Goal: Information Seeking & Learning: Understand process/instructions

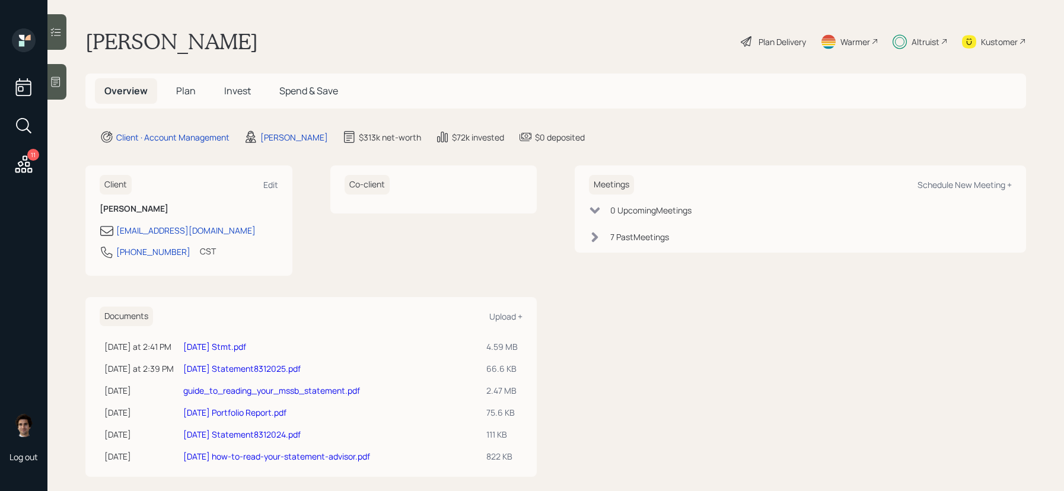
click at [180, 85] on span "Plan" at bounding box center [186, 90] width 20 height 13
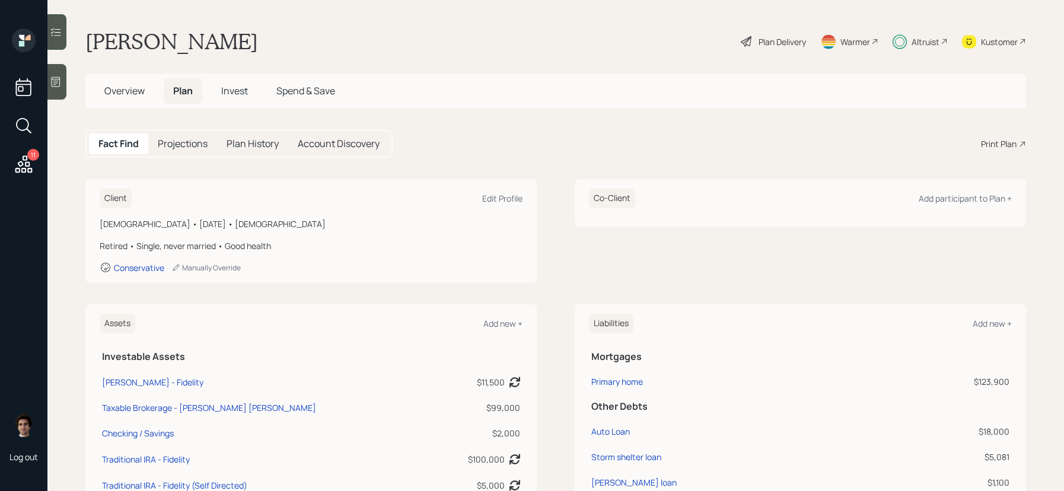
click at [752, 42] on div "Plan Delivery" at bounding box center [774, 41] width 68 height 26
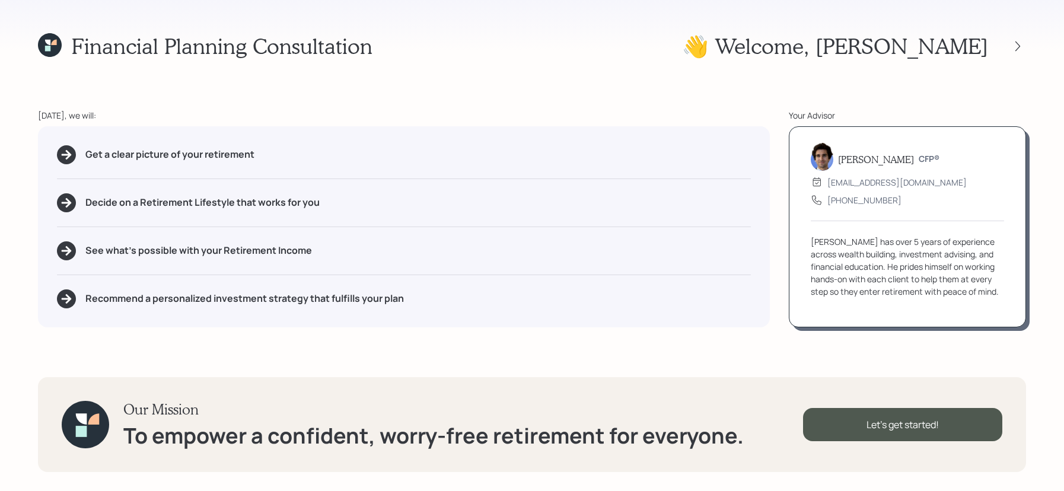
click at [1007, 40] on div at bounding box center [1007, 46] width 38 height 17
click at [1022, 43] on icon at bounding box center [1018, 46] width 12 height 12
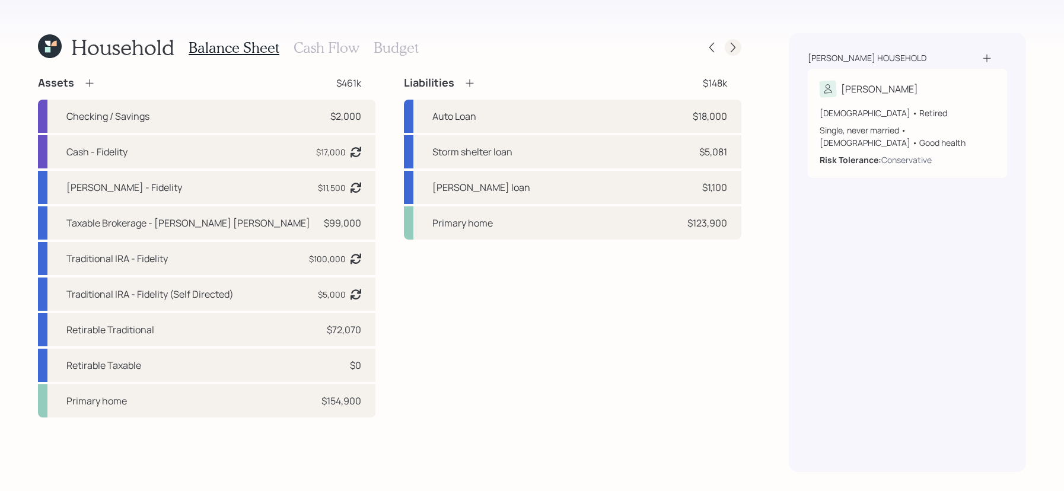
click at [730, 49] on icon at bounding box center [733, 48] width 12 height 12
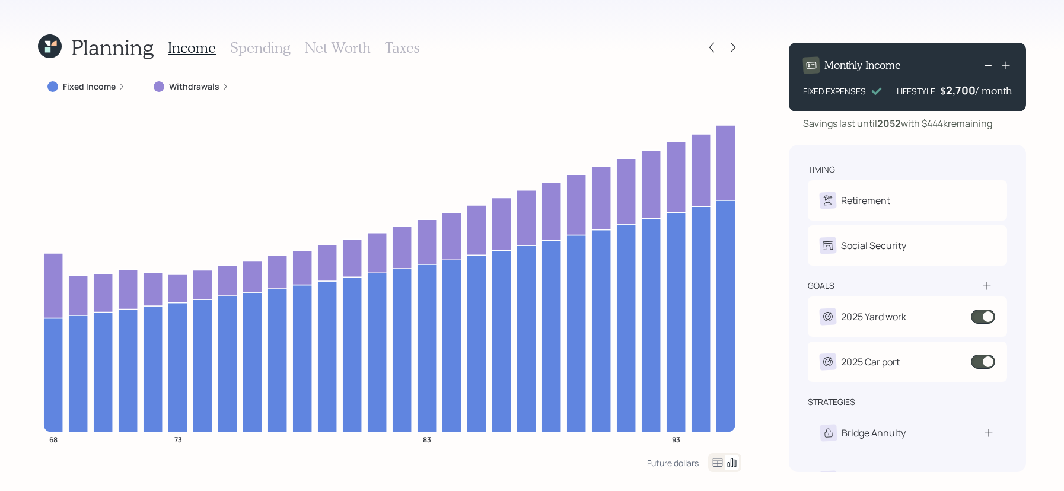
click at [199, 87] on label "Withdrawals" at bounding box center [194, 87] width 50 height 12
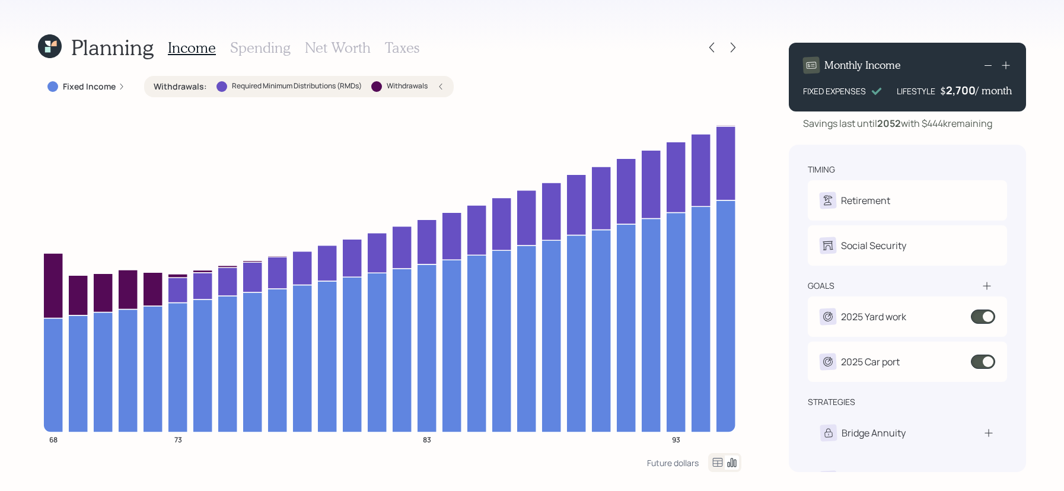
click at [199, 87] on label "Withdrawals :" at bounding box center [180, 87] width 53 height 12
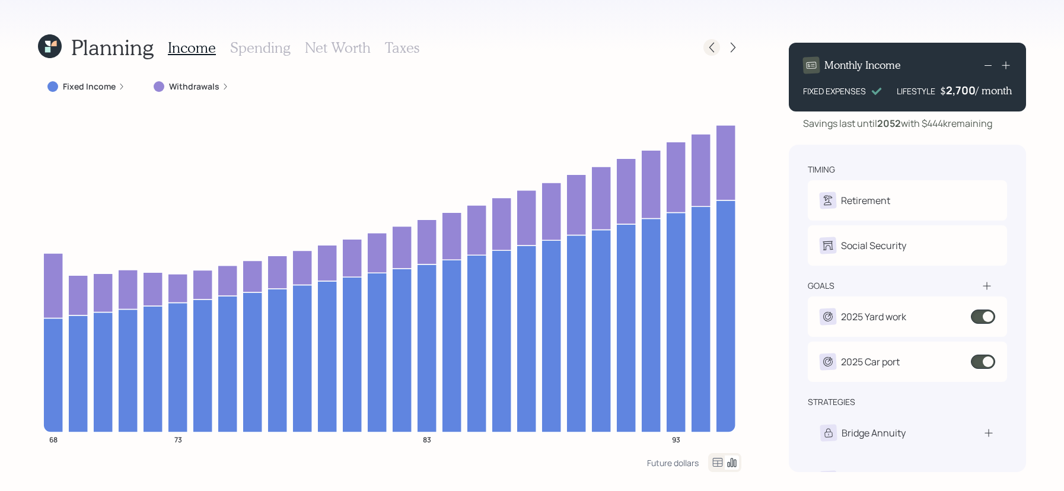
click at [709, 47] on icon at bounding box center [712, 48] width 12 height 12
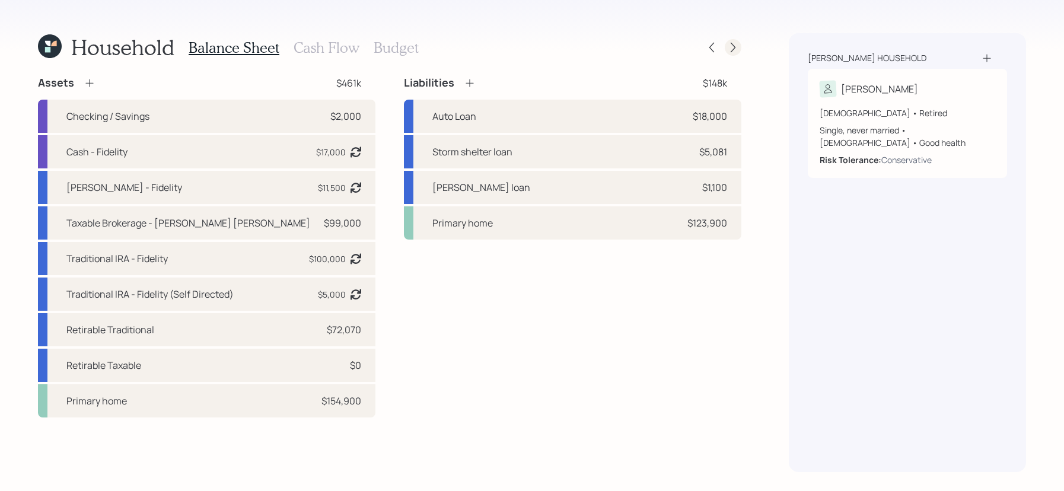
click at [730, 43] on icon at bounding box center [733, 48] width 12 height 12
